Goal: Task Accomplishment & Management: Complete application form

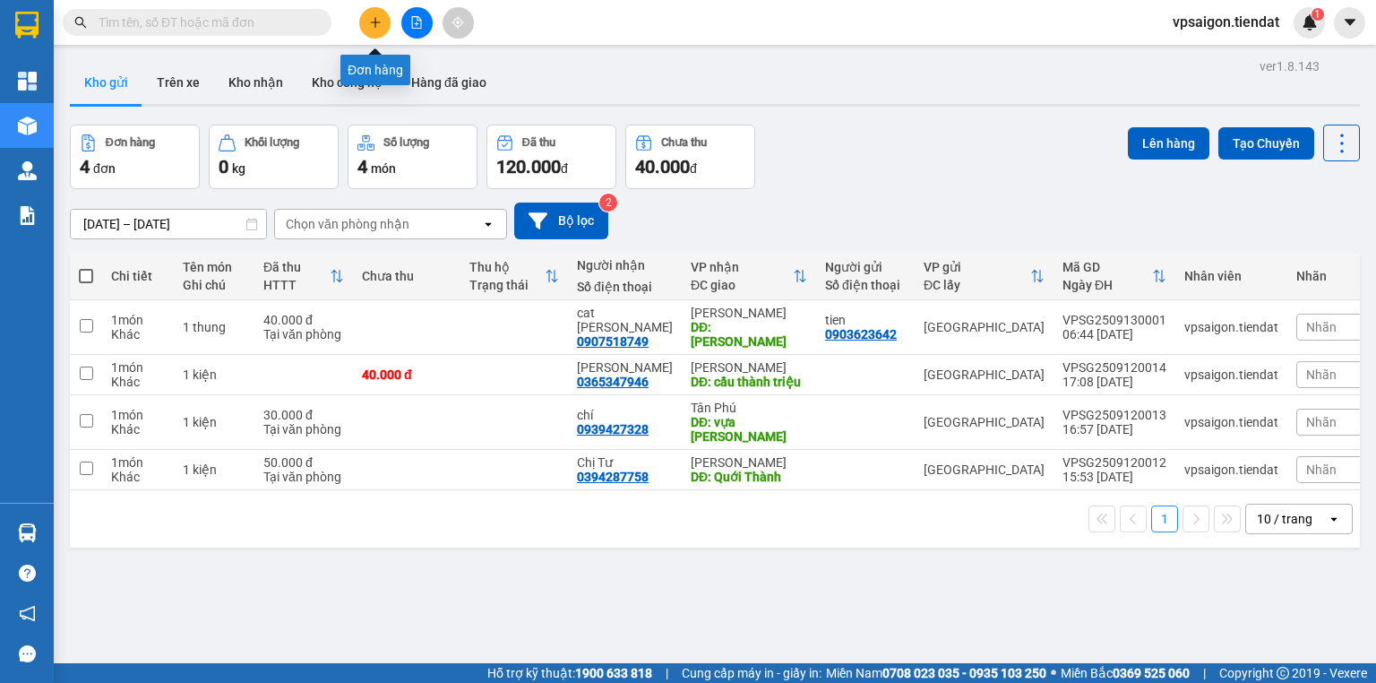
click at [371, 23] on icon "plus" at bounding box center [375, 22] width 13 height 13
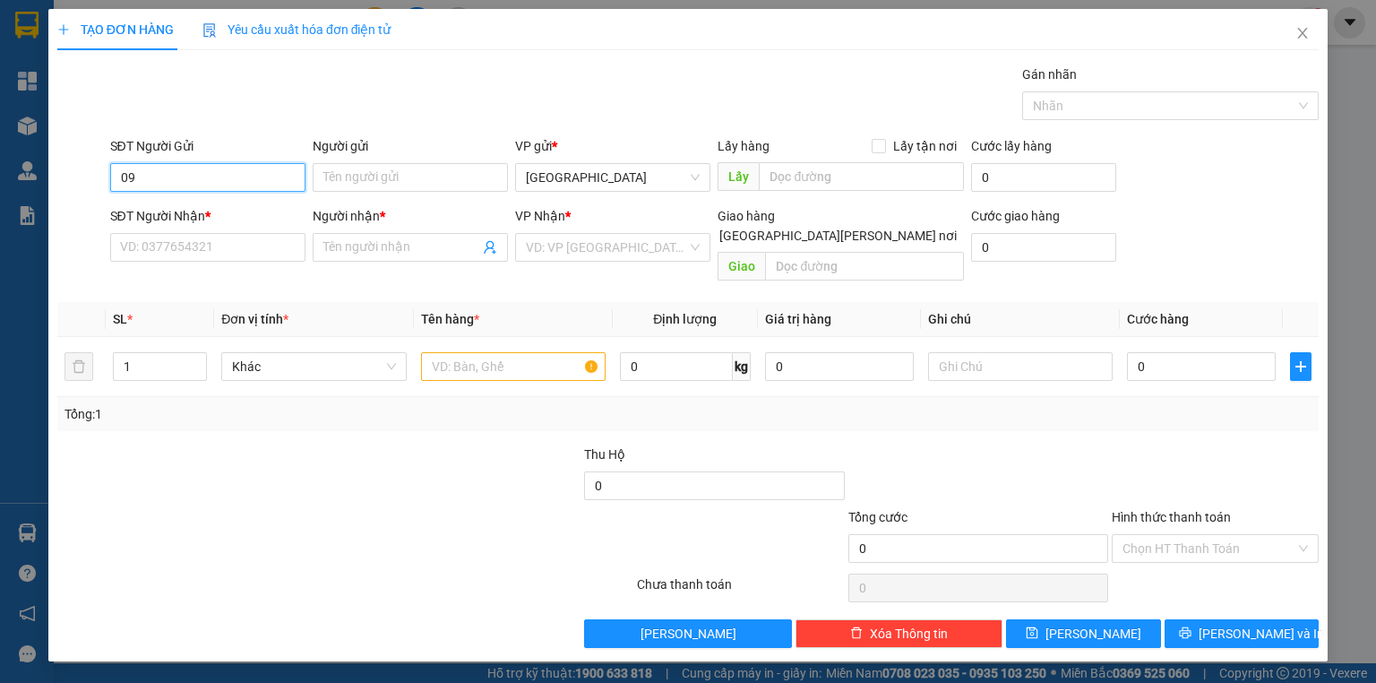
type input "0"
click at [170, 226] on div "0903623642 - tien" at bounding box center [207, 212] width 195 height 29
type input "0903623642"
type input "tien"
type input "0907518749"
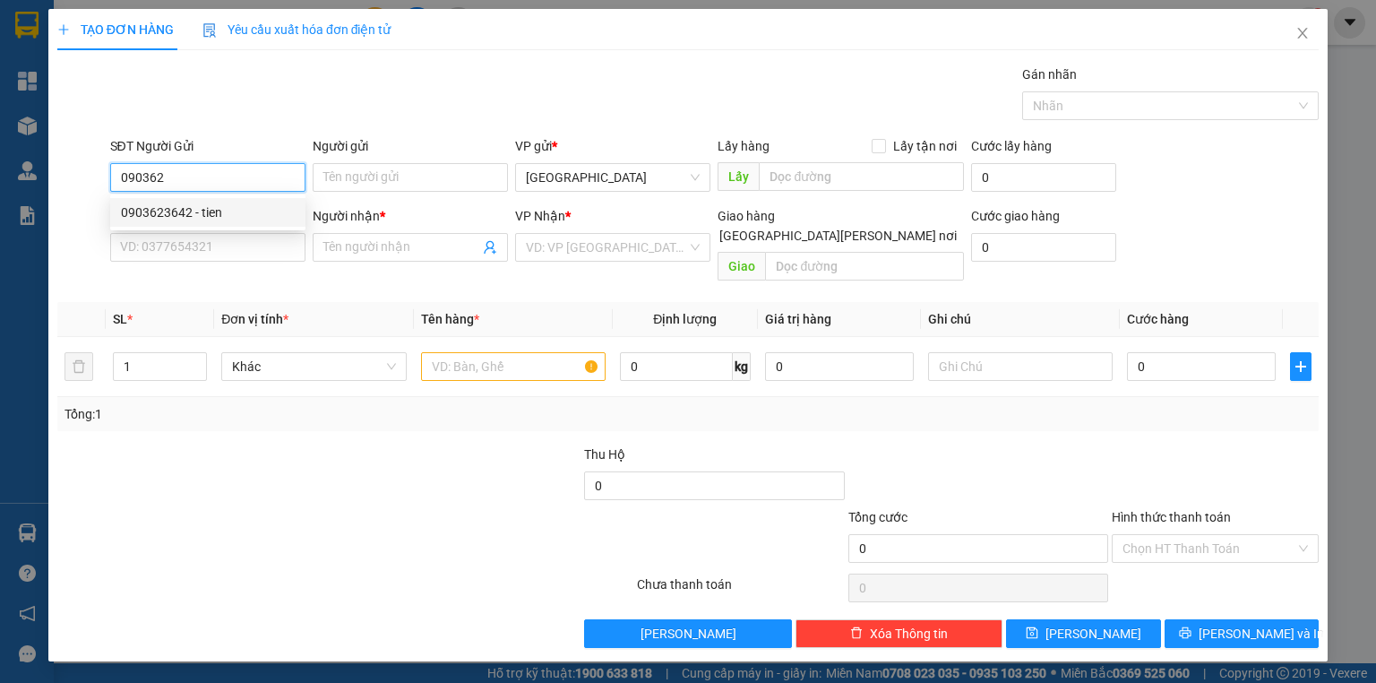
type input "cat [PERSON_NAME]"
type input "40.000"
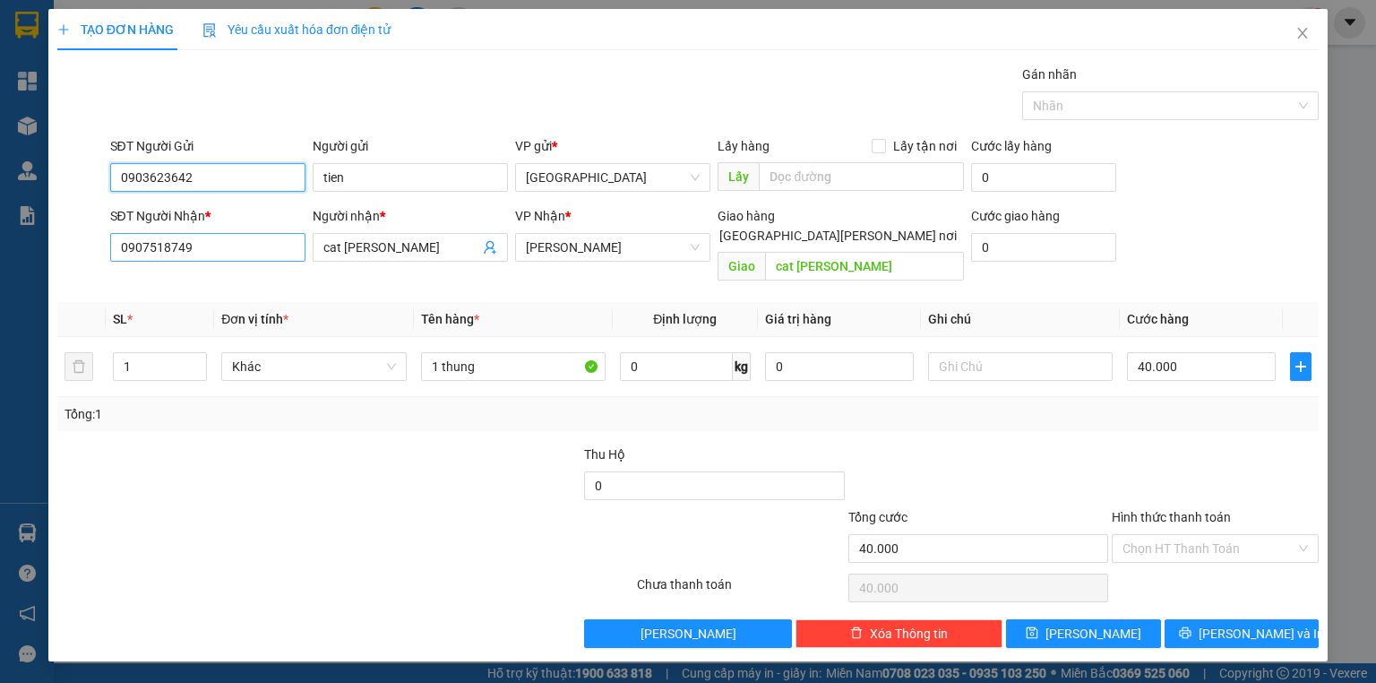
type input "0903623642"
drag, startPoint x: 213, startPoint y: 251, endPoint x: 155, endPoint y: 241, distance: 59.1
click at [159, 242] on input "0907518749" at bounding box center [207, 247] width 195 height 29
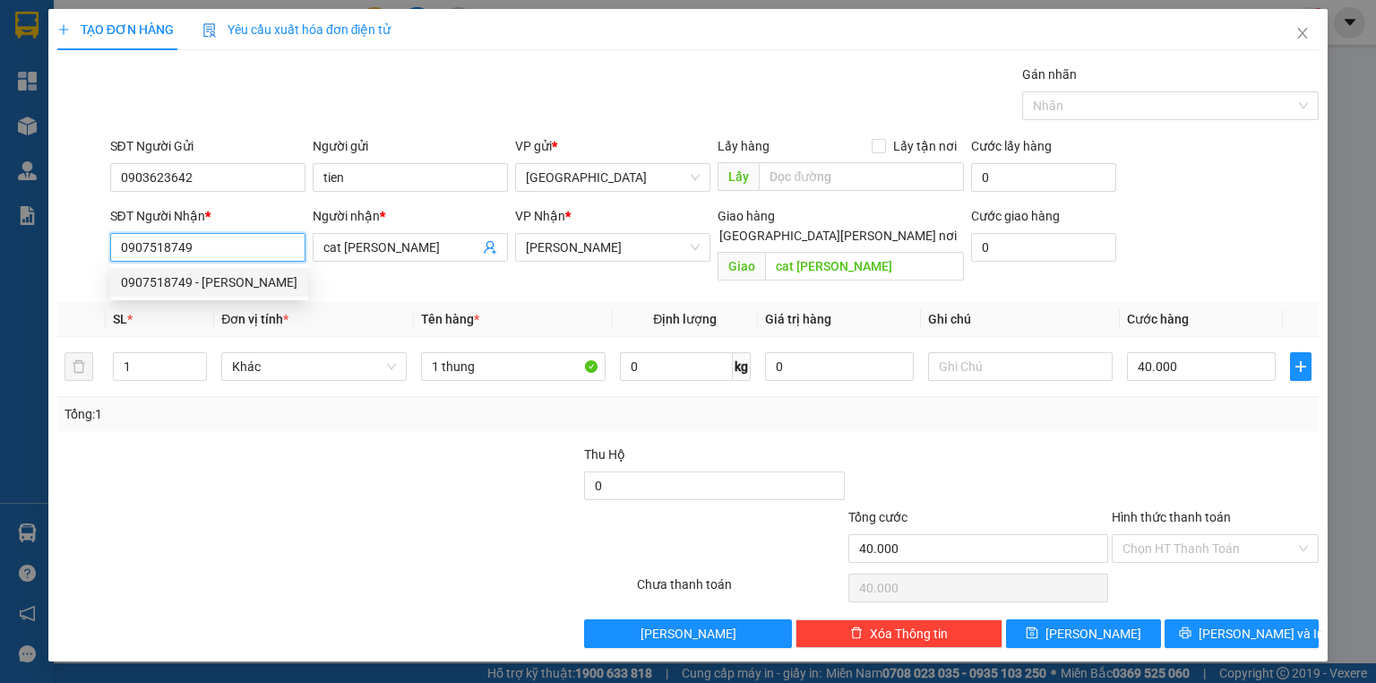
drag, startPoint x: 142, startPoint y: 241, endPoint x: 118, endPoint y: 250, distance: 25.0
click at [118, 250] on input "0907518749" at bounding box center [207, 247] width 195 height 29
drag, startPoint x: 202, startPoint y: 249, endPoint x: 112, endPoint y: 251, distance: 89.6
click at [112, 252] on input "0907518749" at bounding box center [207, 247] width 195 height 29
click at [162, 287] on div "0812650392 - [PERSON_NAME]" at bounding box center [209, 282] width 176 height 20
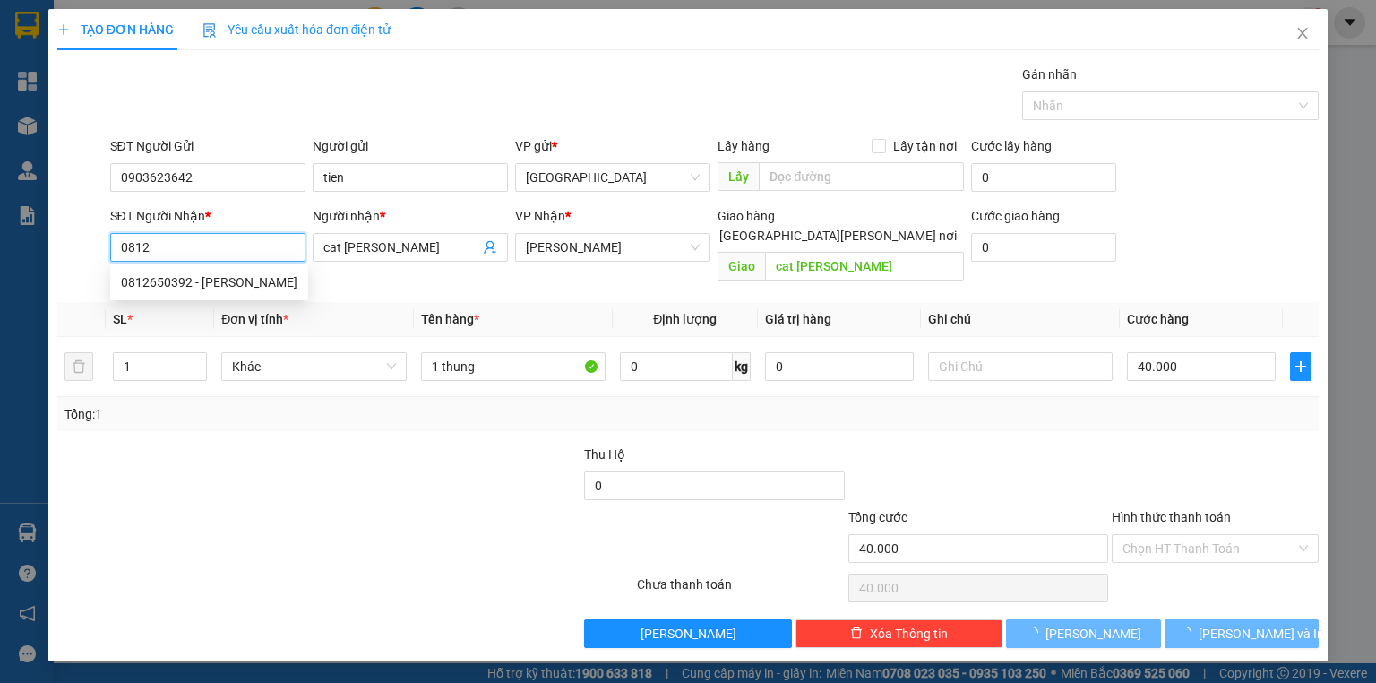
type input "0812650392"
type input "vô danh"
type input "[PERSON_NAME][GEOGRAPHIC_DATA][PERSON_NAME]"
type input "50.000"
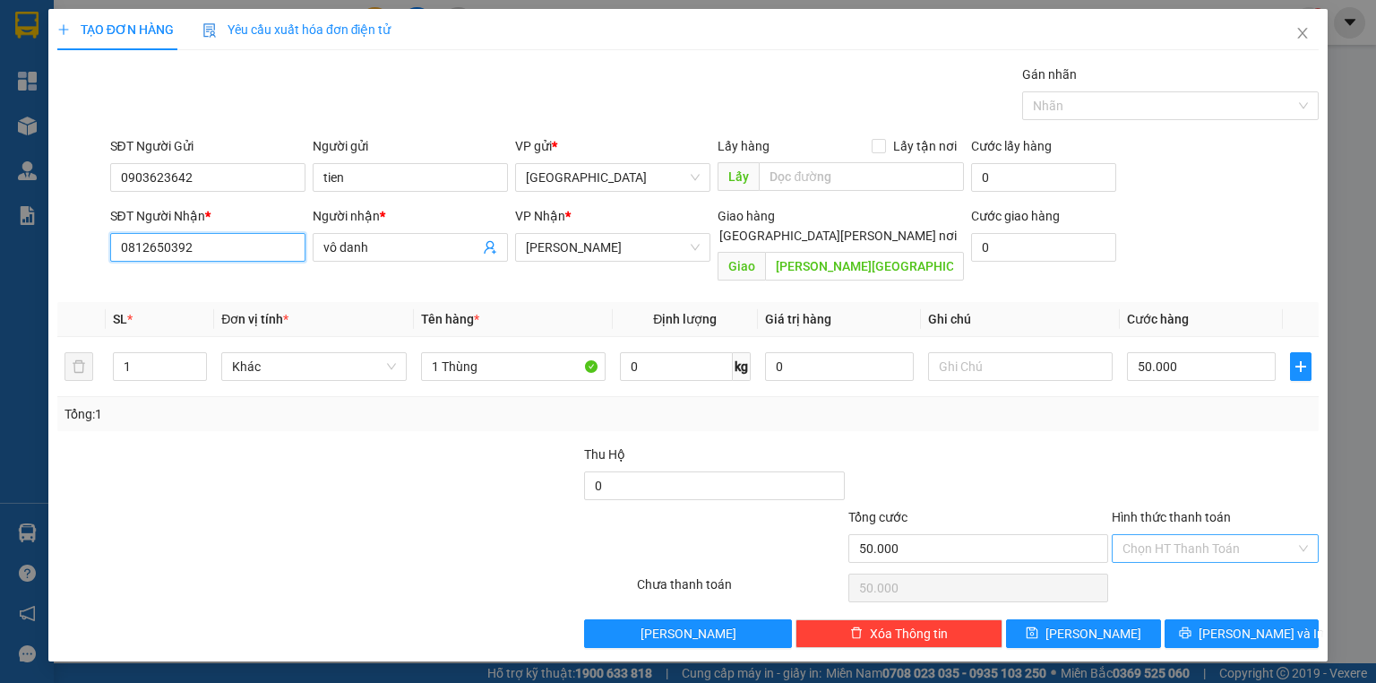
type input "0812650392"
click at [736, 535] on input "Hình thức thanh toán" at bounding box center [1208, 548] width 173 height 27
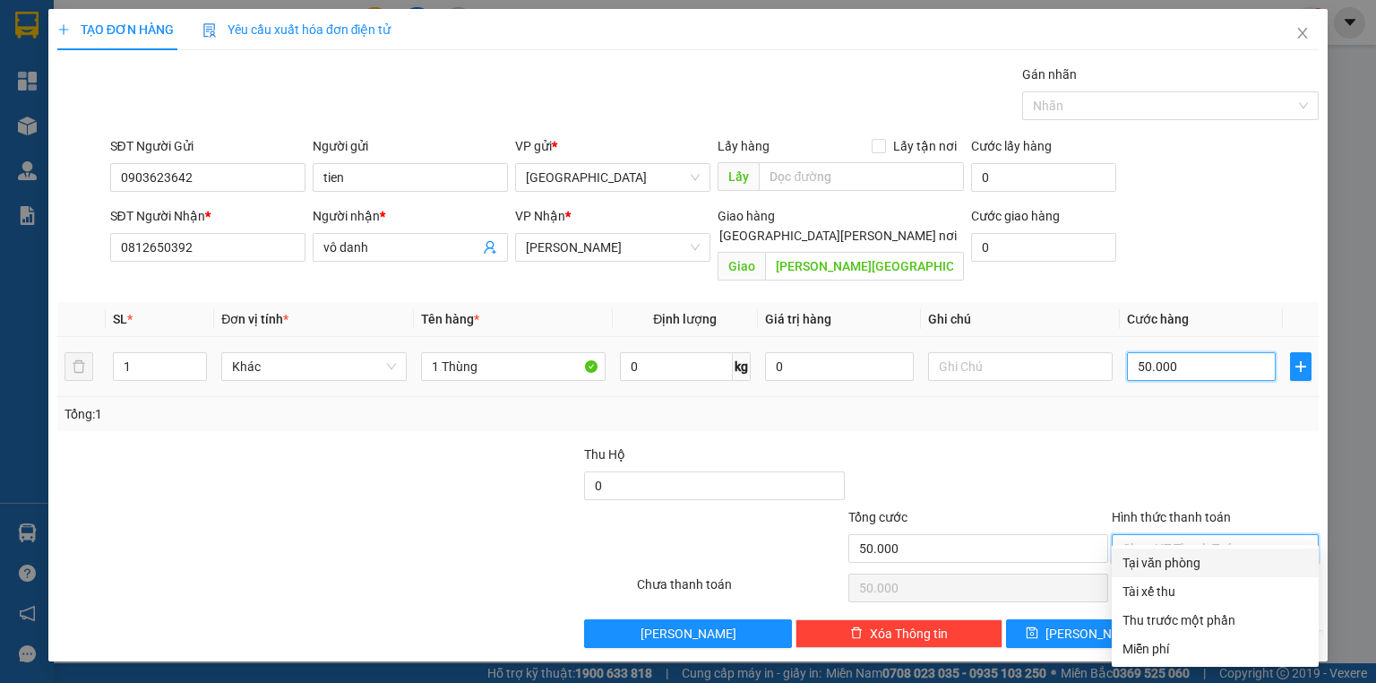
click at [736, 352] on input "50.000" at bounding box center [1201, 366] width 149 height 29
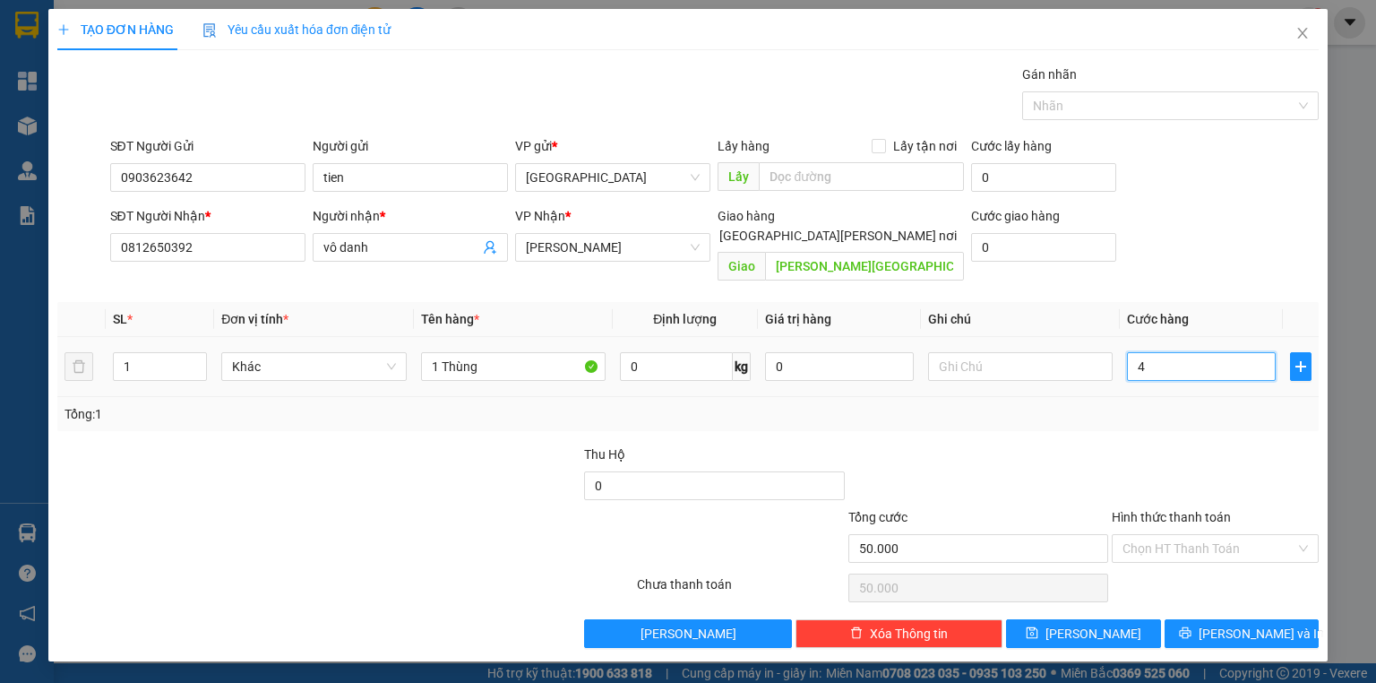
type input "4"
type input "40"
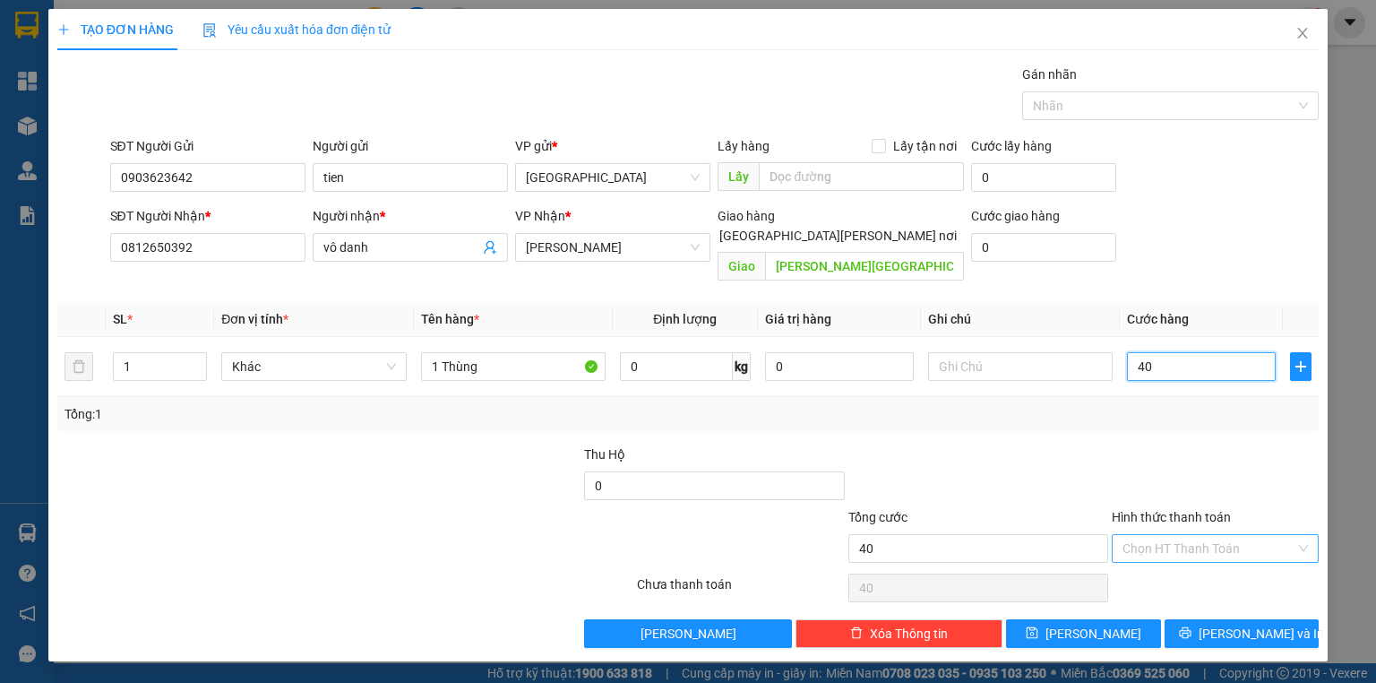
type input "40"
type input "40.000"
click at [736, 535] on input "Hình thức thanh toán" at bounding box center [1208, 548] width 173 height 27
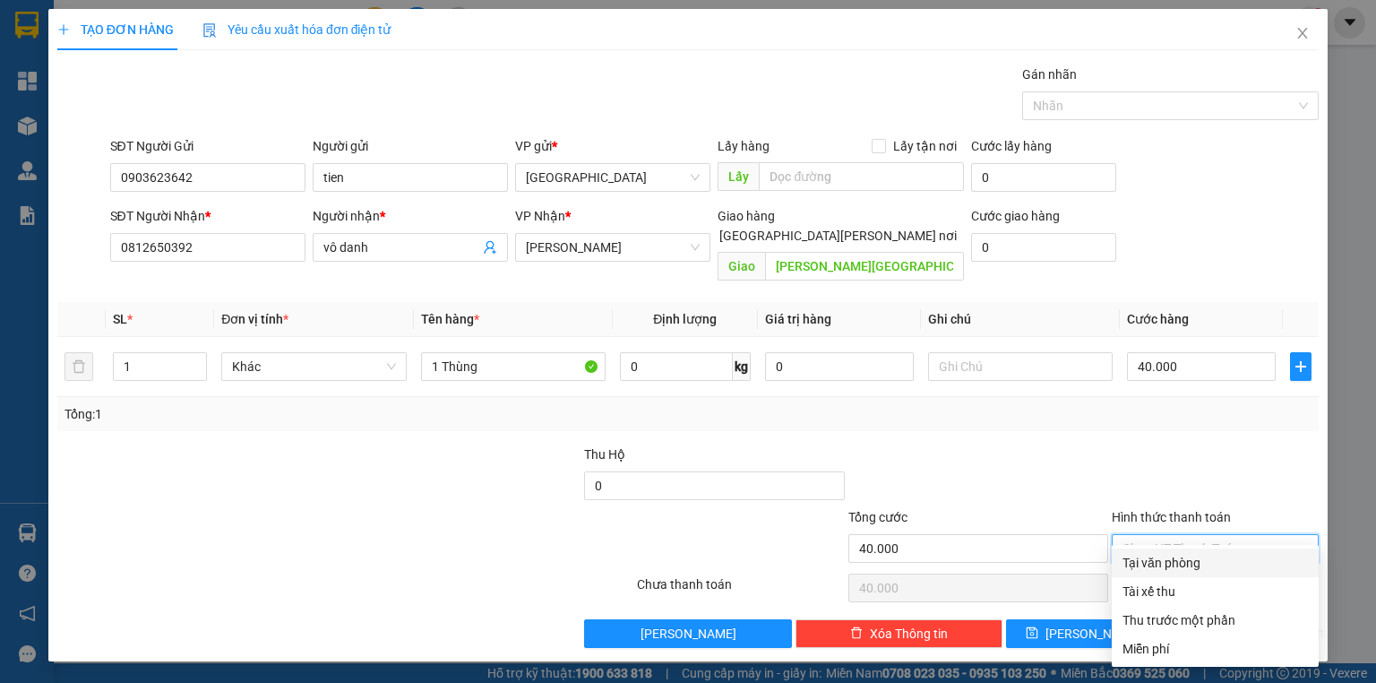
click at [736, 562] on div "Tại văn phòng" at bounding box center [1214, 563] width 185 height 20
type input "0"
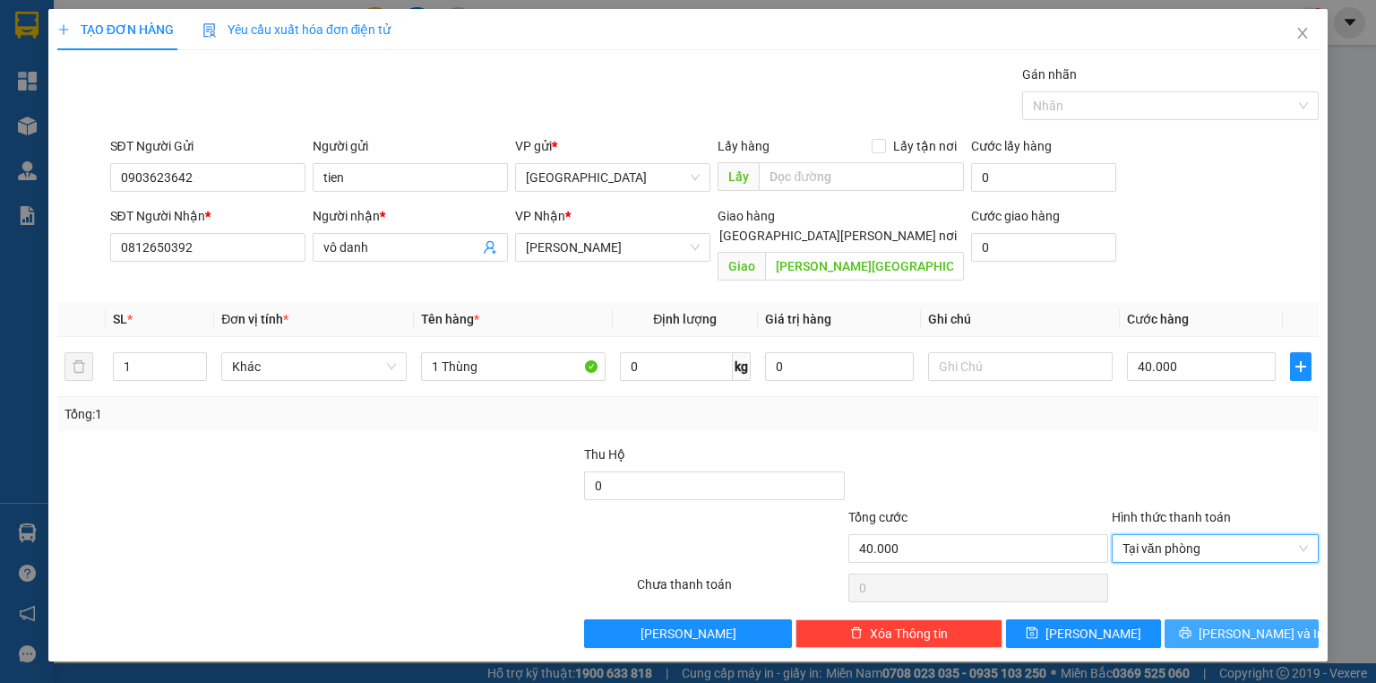
click at [736, 623] on span "[PERSON_NAME] và In" at bounding box center [1261, 633] width 125 height 20
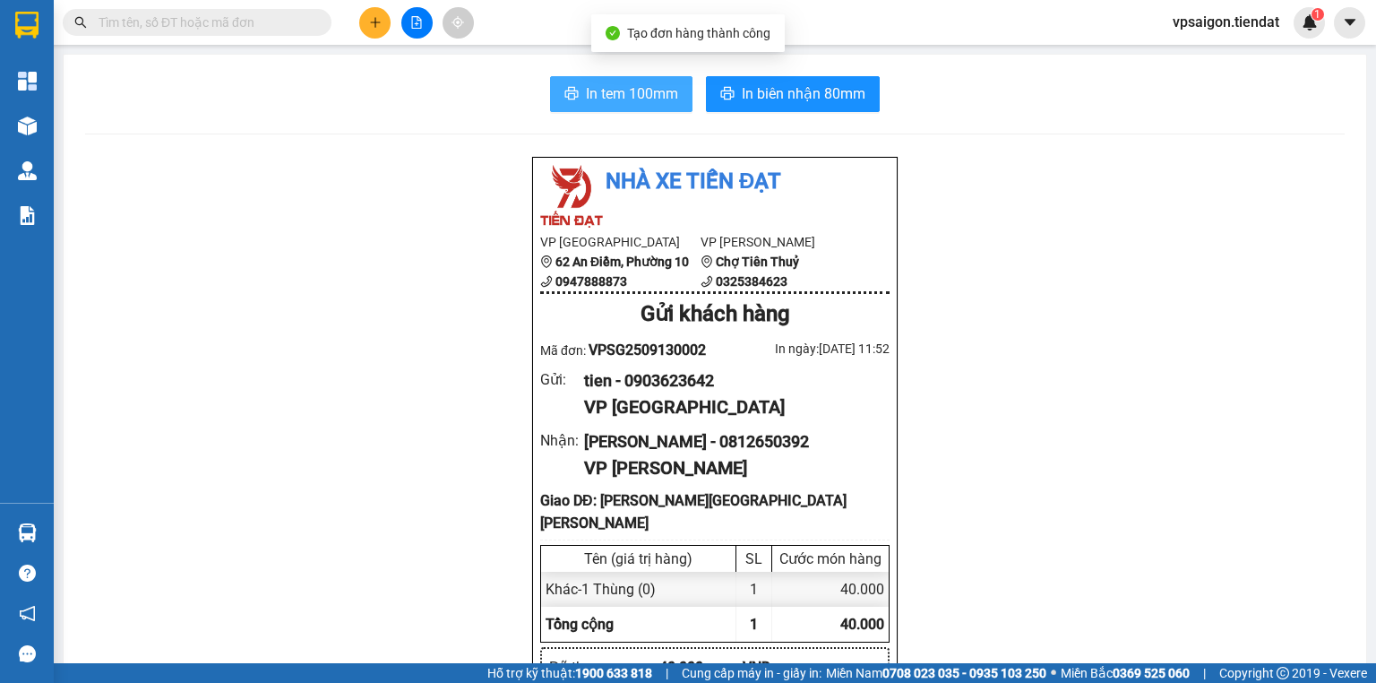
click at [623, 89] on span "In tem 100mm" at bounding box center [632, 93] width 92 height 22
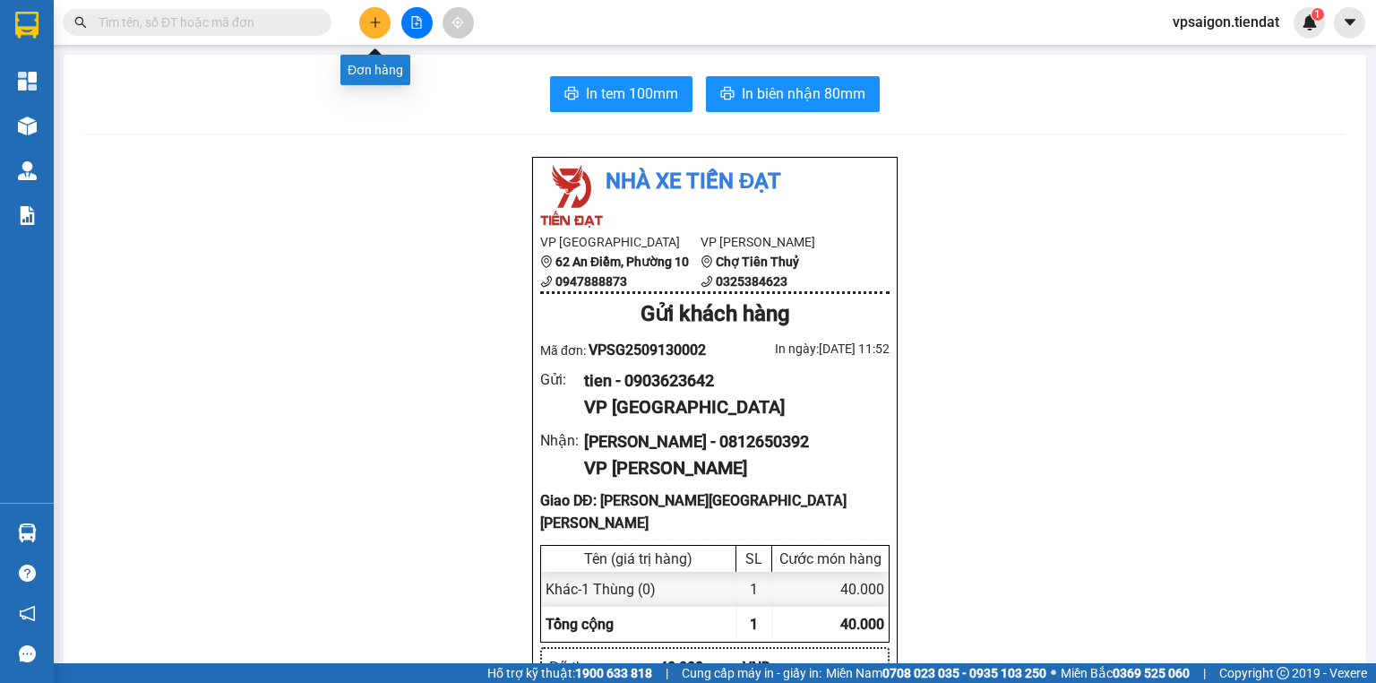
click at [376, 16] on icon "plus" at bounding box center [375, 22] width 13 height 13
